Goal: Task Accomplishment & Management: Use online tool/utility

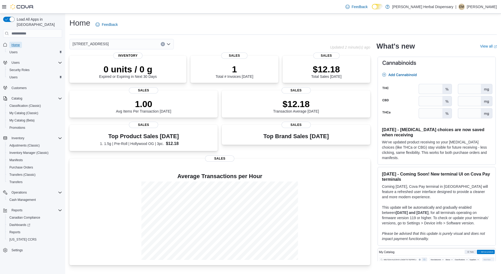
click at [15, 43] on span "Home" at bounding box center [15, 45] width 8 height 6
click at [14, 43] on span "Home" at bounding box center [15, 45] width 8 height 4
click at [12, 230] on span "Reports" at bounding box center [14, 232] width 11 height 4
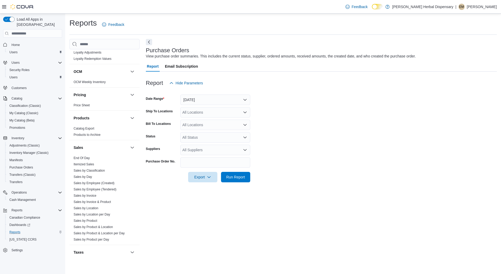
scroll to position [376, 0]
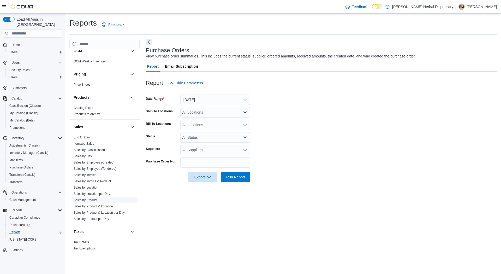
click at [93, 198] on link "Sales by Product" at bounding box center [86, 200] width 24 height 4
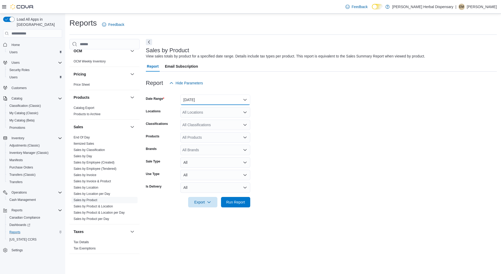
click at [213, 104] on button "[DATE]" at bounding box center [215, 100] width 70 height 10
click at [210, 167] on span "Quarter To Date" at bounding box center [219, 168] width 60 height 6
click at [201, 124] on div "All Classifications" at bounding box center [215, 125] width 70 height 10
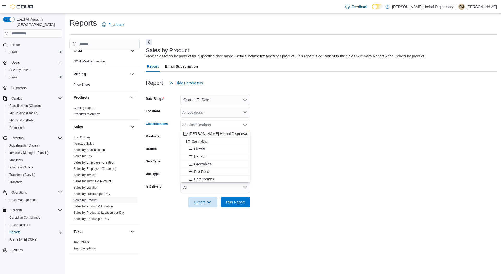
click at [208, 139] on div "Cannabis" at bounding box center [216, 141] width 64 height 5
click at [289, 153] on form "Date Range Quarter To Date Locations All Locations Classifications Cannabis Com…" at bounding box center [321, 147] width 351 height 119
click at [201, 126] on icon "Remove Cannabis from selection in this group" at bounding box center [200, 124] width 3 height 3
click at [278, 139] on form "Date Range Quarter To Date Locations All Locations Classifications All Classifi…" at bounding box center [321, 147] width 351 height 119
click at [213, 137] on div "All Products" at bounding box center [215, 137] width 70 height 10
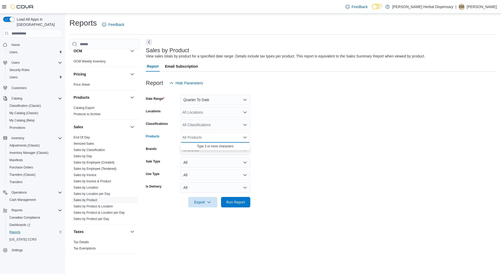
click at [243, 136] on icon "Close list of options" at bounding box center [245, 137] width 4 height 4
click at [228, 138] on div "All Products" at bounding box center [215, 137] width 70 height 10
click at [208, 134] on div "All Products" at bounding box center [215, 137] width 70 height 10
click at [211, 121] on div "All Classifications" at bounding box center [215, 125] width 70 height 10
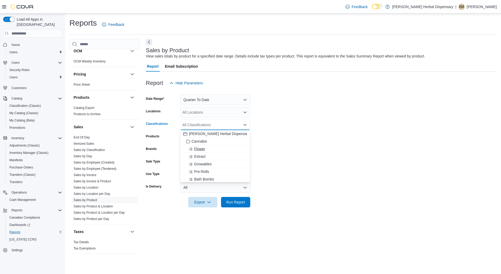
click at [200, 149] on span "Flower" at bounding box center [199, 148] width 11 height 5
click at [202, 165] on span "Pre-Rolls" at bounding box center [201, 163] width 15 height 5
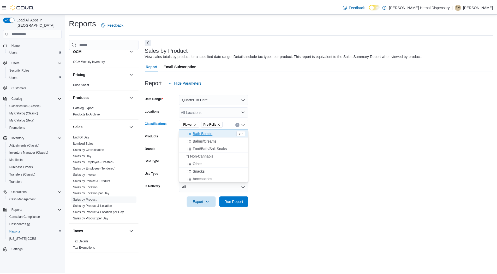
scroll to position [31, 0]
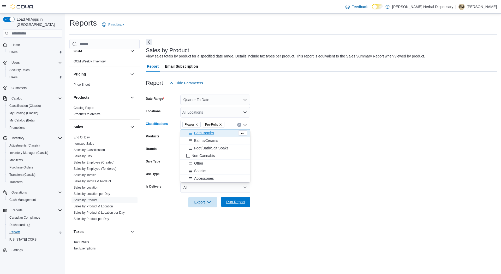
click at [222, 200] on button "Run Report" at bounding box center [235, 202] width 29 height 10
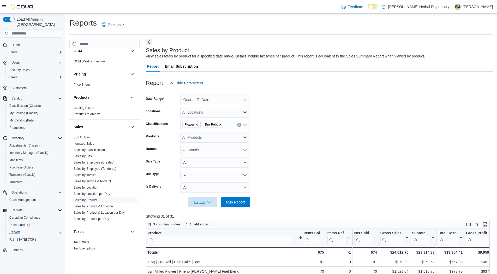
click at [212, 198] on span "Export" at bounding box center [202, 202] width 23 height 10
click at [208, 215] on button "Export to Excel" at bounding box center [204, 212] width 30 height 10
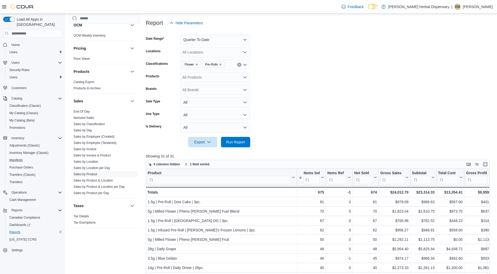
drag, startPoint x: 29, startPoint y: 158, endPoint x: 163, endPoint y: 114, distance: 141.4
click at [163, 114] on div "Load All Apps in New Hub Home Users Users Security Roles Users Customers Catalo…" at bounding box center [248, 169] width 497 height 430
click at [105, 241] on div "Cash Management Cash Management Cash Out Details Compliance OCS Transaction Sub…" at bounding box center [104, 136] width 70 height 247
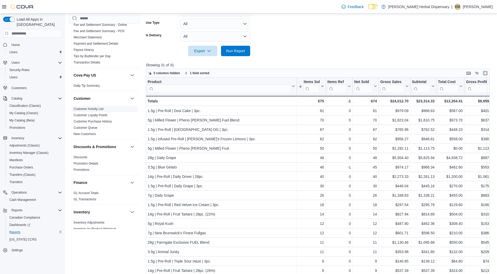
scroll to position [0, 0]
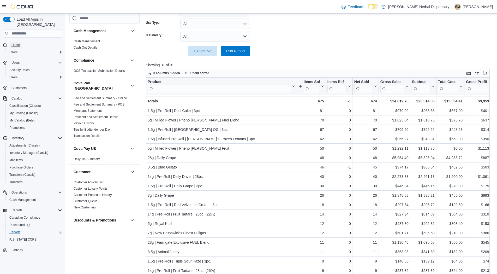
click at [20, 42] on link "Home" at bounding box center [15, 45] width 13 height 6
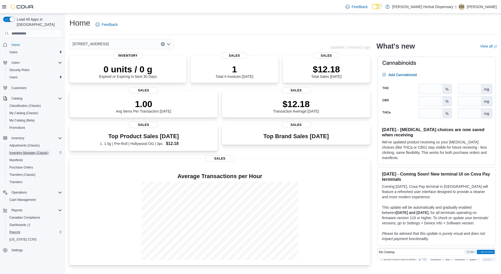
click at [16, 151] on span "Inventory Manager (Classic)" at bounding box center [28, 153] width 39 height 4
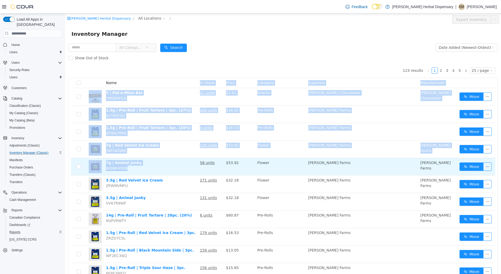
drag, startPoint x: 136, startPoint y: 84, endPoint x: 188, endPoint y: 173, distance: 103.7
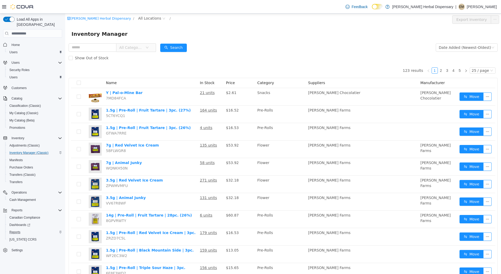
click at [223, 36] on div "Inventory Manager" at bounding box center [284, 34] width 424 height 8
